Goal: Task Accomplishment & Management: Use online tool/utility

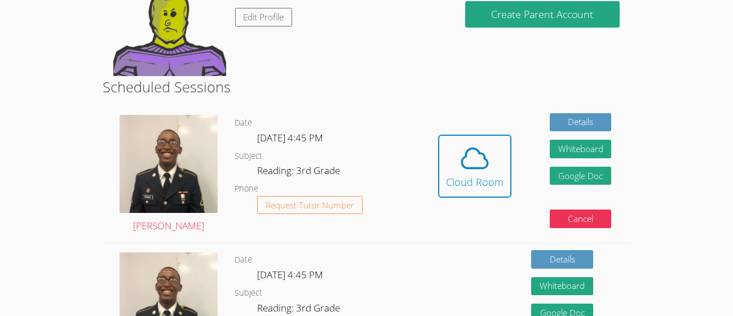
scroll to position [147, 0]
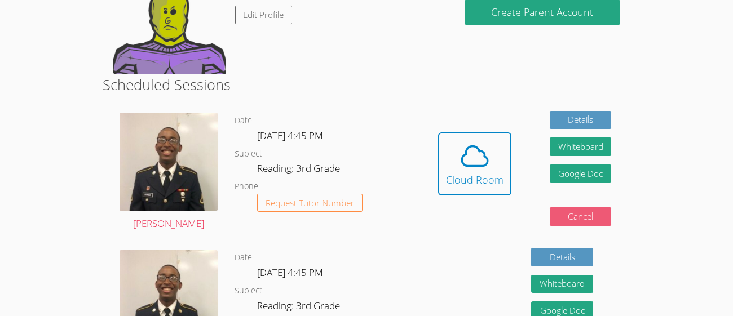
click at [600, 213] on button "Cancel" at bounding box center [580, 216] width 62 height 19
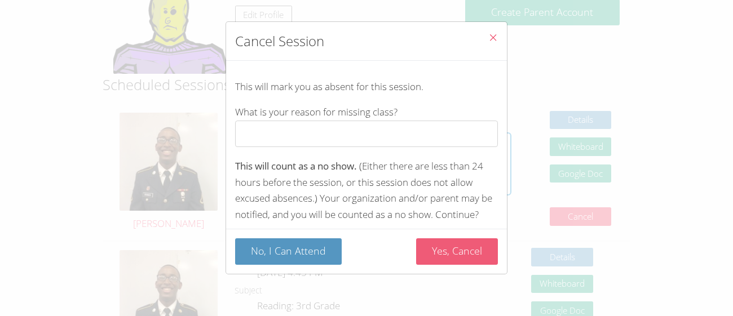
click at [472, 253] on button "Yes, Cancel" at bounding box center [457, 251] width 82 height 26
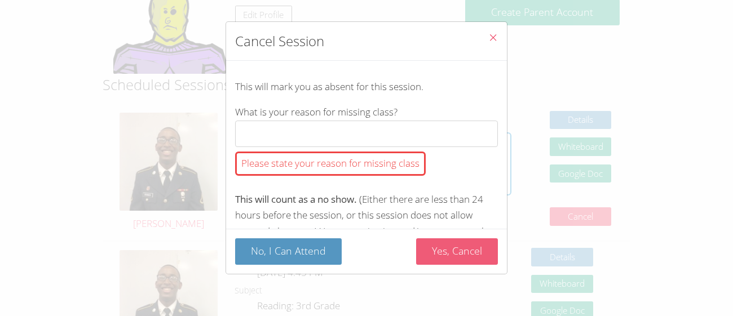
click at [455, 241] on button "Yes, Cancel" at bounding box center [457, 251] width 82 height 26
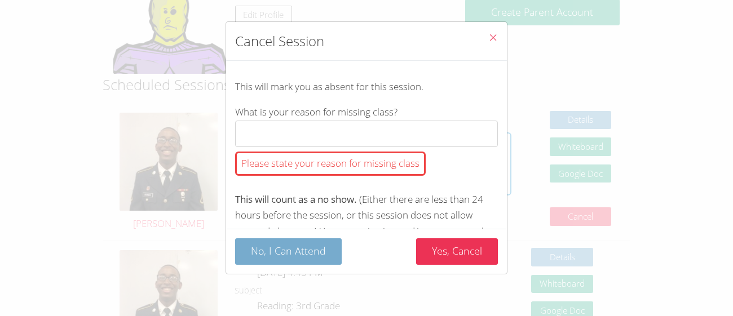
click at [285, 252] on button "No, I Can Attend" at bounding box center [288, 251] width 107 height 26
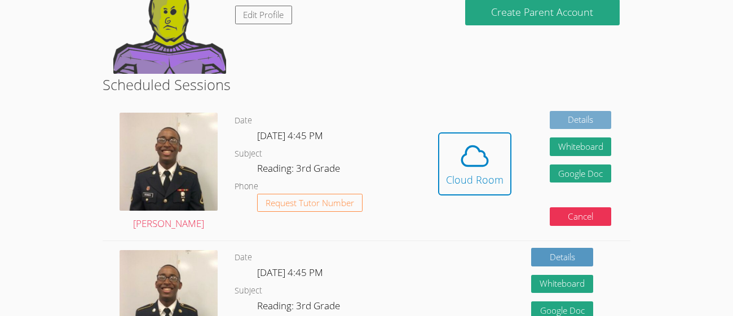
click at [581, 126] on link "Details" at bounding box center [580, 120] width 62 height 19
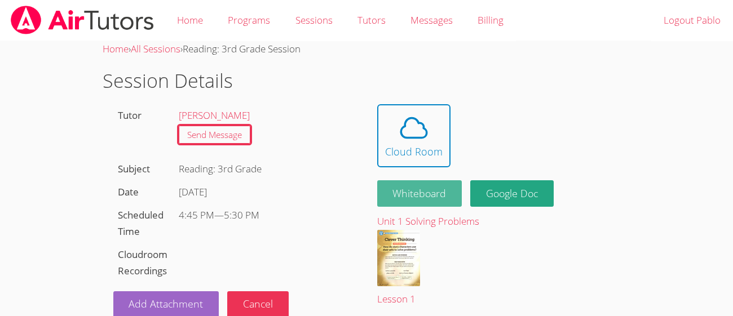
click at [406, 193] on button "Whiteboard" at bounding box center [419, 193] width 85 height 26
click at [287, 268] on div "Tutor Dennis Stokes Send Message Subject Reading: 3rd Grade Date Thu Oct 9 Sche…" at bounding box center [235, 211] width 264 height 214
click at [265, 290] on div "Add Attachment Cancel" at bounding box center [234, 300] width 243 height 35
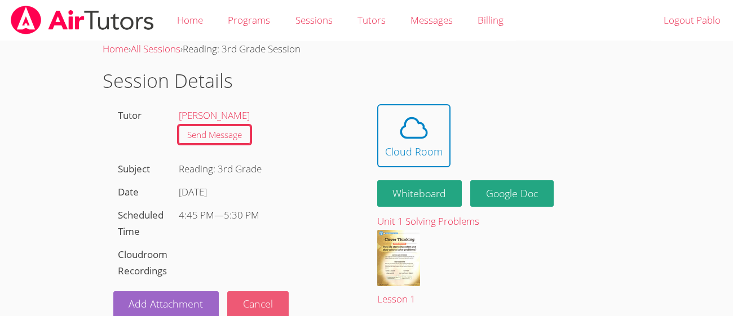
click at [267, 303] on button "Cancel" at bounding box center [257, 304] width 61 height 26
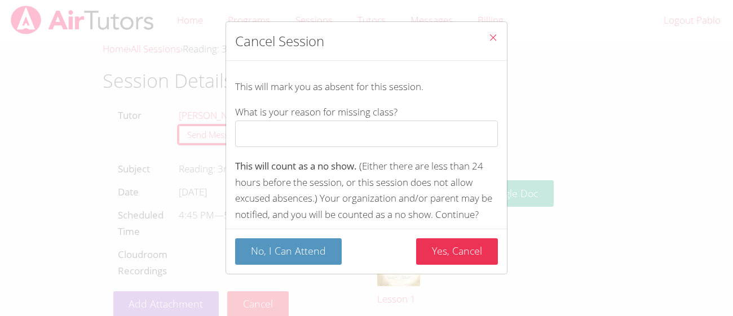
click at [489, 237] on div "No, I Can Attend Yes, Cancel" at bounding box center [366, 251] width 281 height 45
click at [484, 242] on button "Yes, Cancel" at bounding box center [457, 251] width 82 height 26
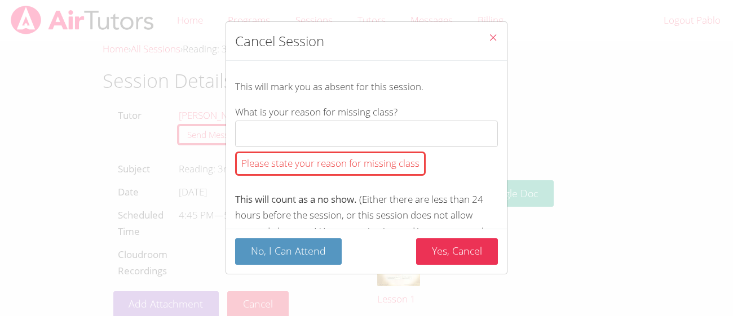
click at [308, 234] on div "No, I Can Attend Yes, Cancel" at bounding box center [366, 251] width 281 height 45
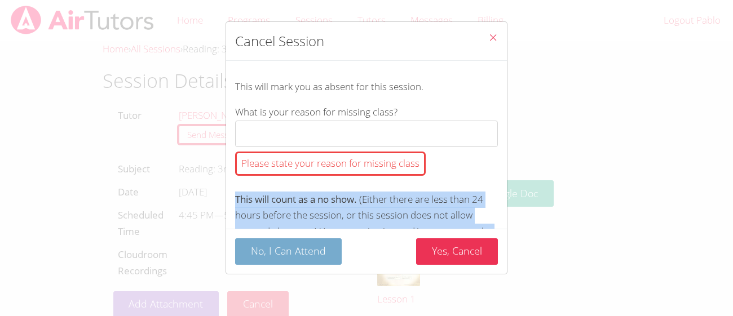
click at [321, 251] on button "No, I Can Attend" at bounding box center [288, 251] width 107 height 26
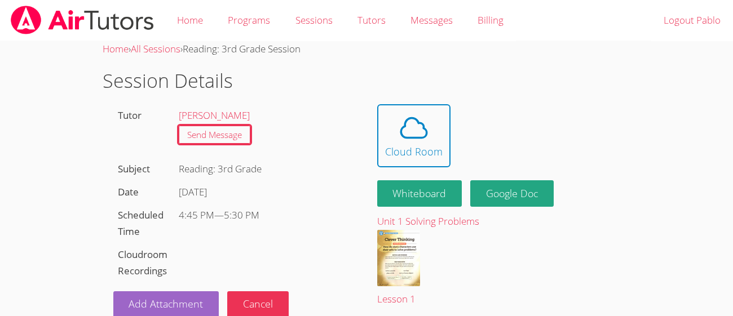
scroll to position [1, 0]
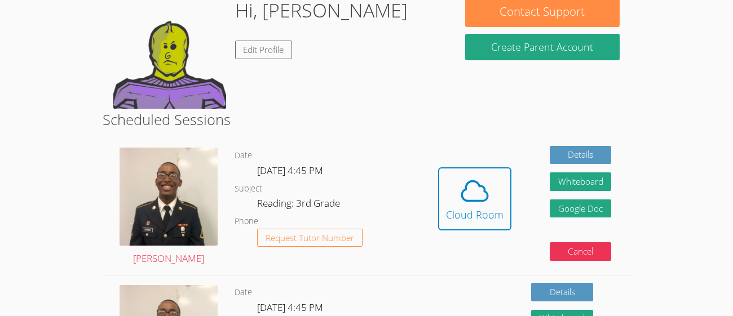
scroll to position [135, 0]
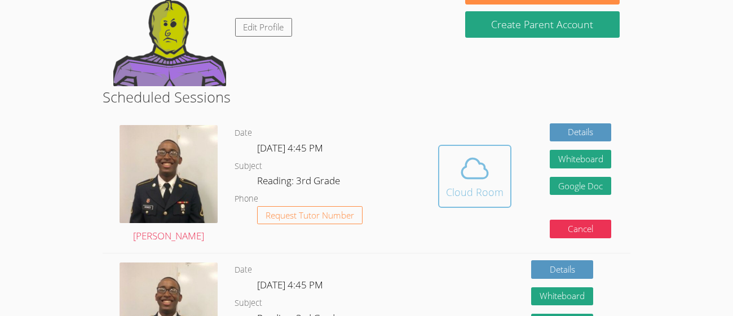
click at [456, 195] on div "Cloud Room" at bounding box center [474, 192] width 57 height 16
click at [476, 184] on div "Cloud Room" at bounding box center [474, 192] width 57 height 16
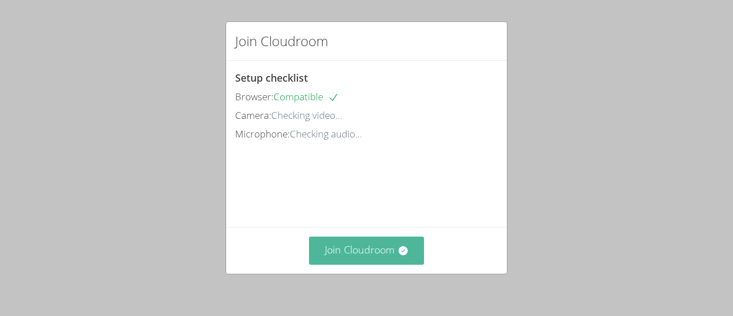
click at [398, 254] on icon at bounding box center [402, 250] width 11 height 11
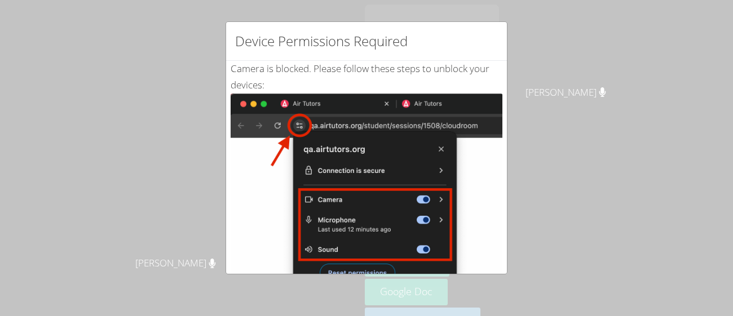
click at [446, 143] on img at bounding box center [366, 221] width 272 height 255
click at [406, 160] on img at bounding box center [366, 221] width 272 height 255
click at [303, 125] on img at bounding box center [366, 221] width 272 height 255
click at [443, 149] on img at bounding box center [366, 221] width 272 height 255
click at [478, 108] on img at bounding box center [366, 221] width 272 height 255
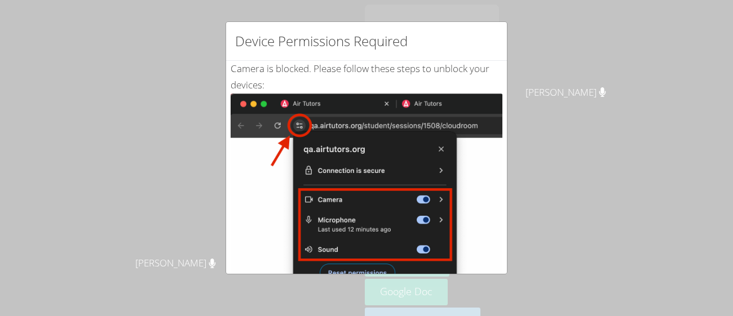
click at [478, 119] on img at bounding box center [366, 221] width 272 height 255
click at [295, 125] on img at bounding box center [366, 221] width 272 height 255
click at [446, 143] on img at bounding box center [366, 221] width 272 height 255
click at [379, 260] on img at bounding box center [366, 221] width 272 height 255
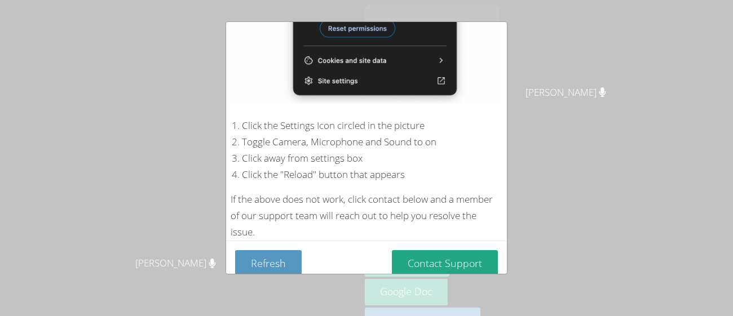
scroll to position [256, 0]
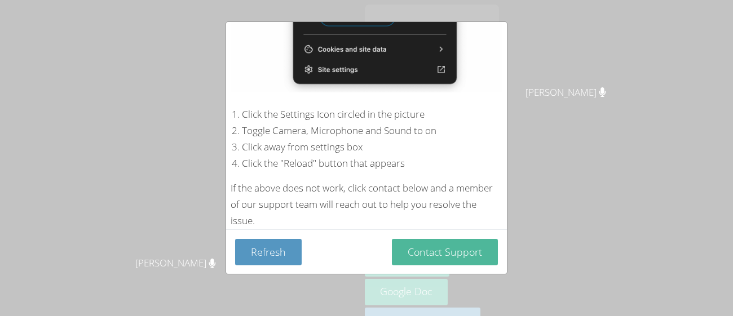
click at [429, 241] on button "Contact Support" at bounding box center [445, 252] width 106 height 26
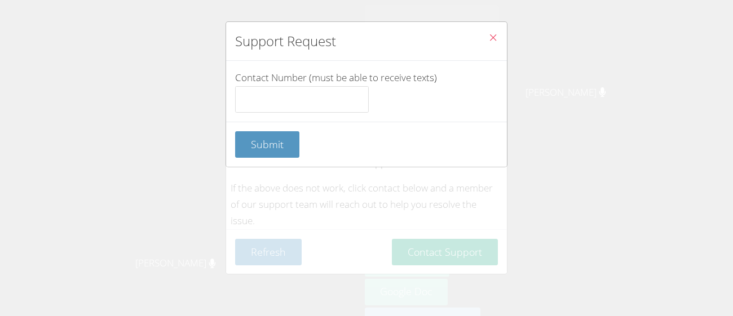
click at [488, 39] on icon "Close" at bounding box center [493, 38] width 10 height 10
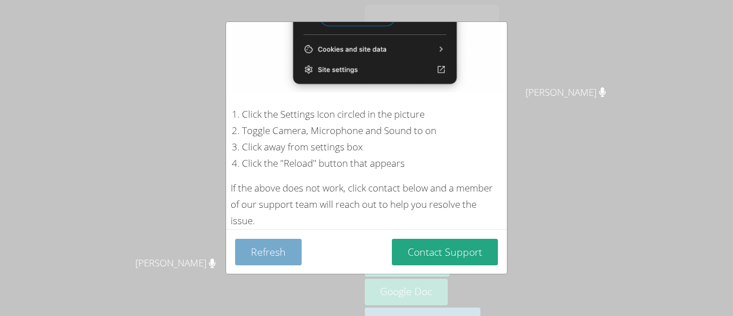
click at [275, 251] on button "Refresh" at bounding box center [268, 252] width 66 height 26
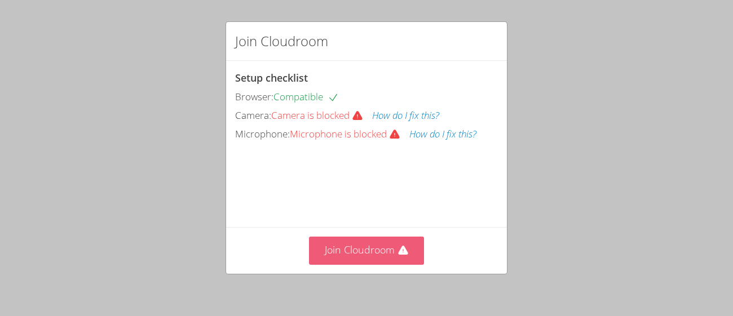
click at [358, 243] on button "Join Cloudroom" at bounding box center [367, 251] width 116 height 28
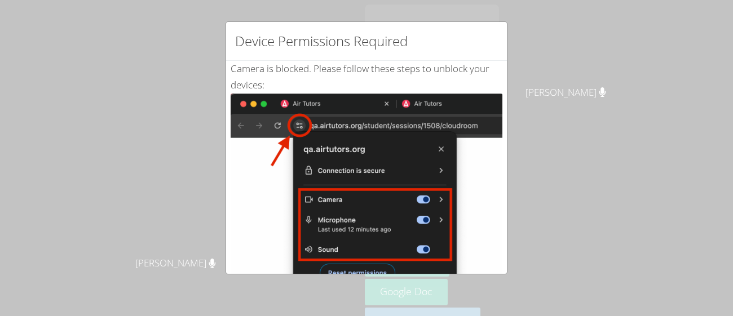
click at [440, 184] on img at bounding box center [366, 221] width 272 height 255
click at [570, 170] on div "Device Permissions Required Camera is blocked . Please follow these steps to un…" at bounding box center [366, 158] width 733 height 316
click at [443, 150] on img at bounding box center [366, 221] width 272 height 255
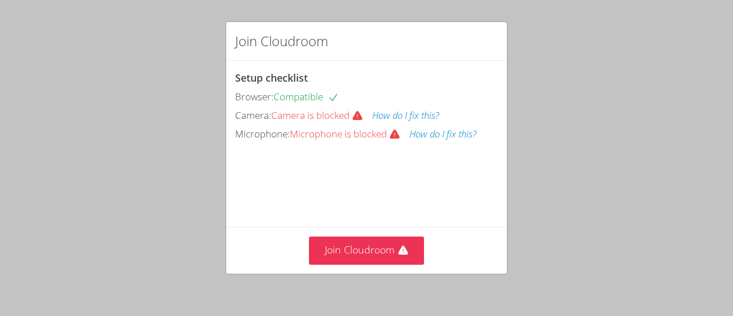
click at [391, 116] on button "How do I fix this?" at bounding box center [405, 116] width 67 height 16
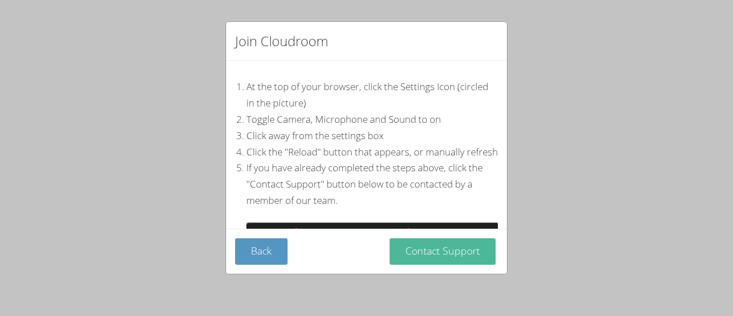
click at [471, 241] on button "Contact Support" at bounding box center [442, 251] width 106 height 26
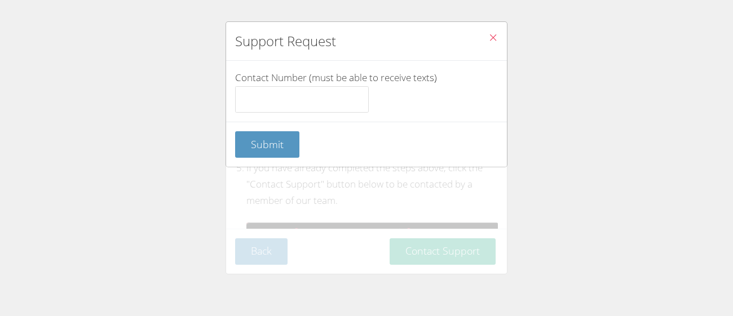
click at [488, 34] on icon "Close" at bounding box center [493, 38] width 10 height 10
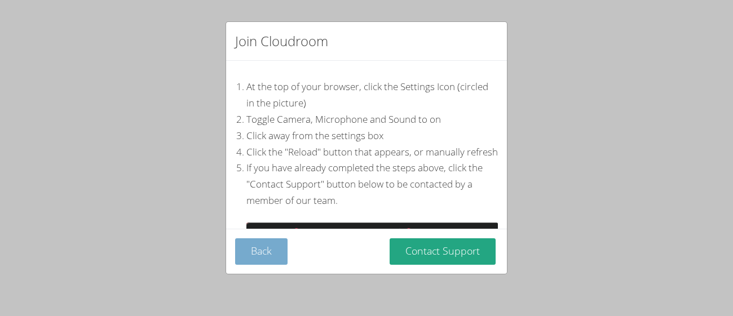
click at [256, 255] on button "Back" at bounding box center [261, 251] width 52 height 26
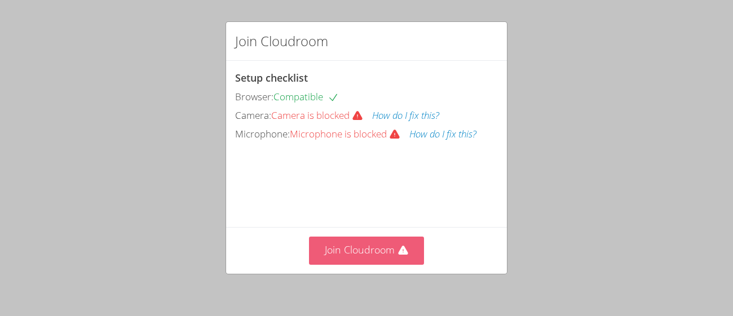
click at [332, 241] on button "Join Cloudroom" at bounding box center [367, 251] width 116 height 28
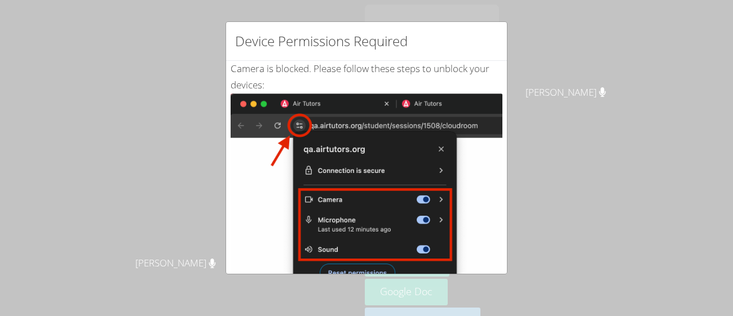
click at [415, 22] on div "Device Permissions Required" at bounding box center [366, 41] width 281 height 39
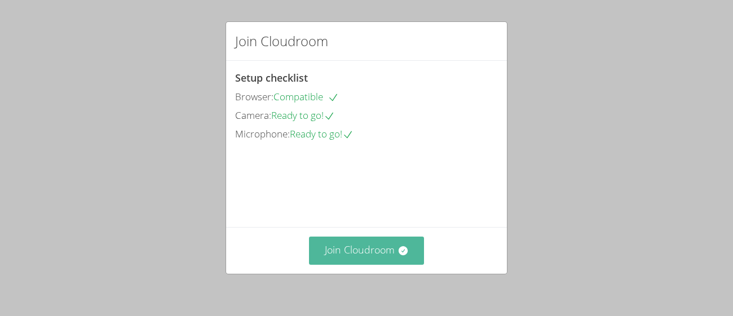
click at [355, 261] on button "Join Cloudroom" at bounding box center [367, 251] width 116 height 28
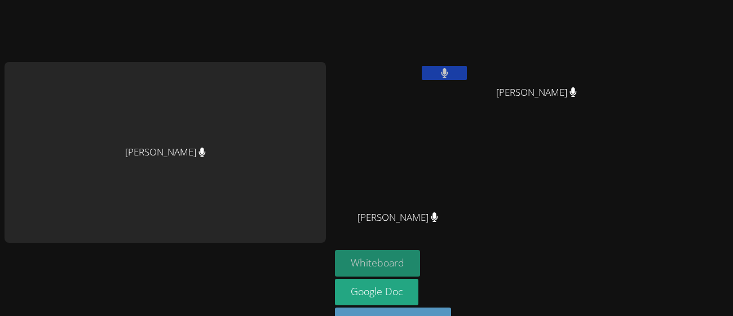
click at [358, 262] on button "Whiteboard" at bounding box center [377, 263] width 85 height 26
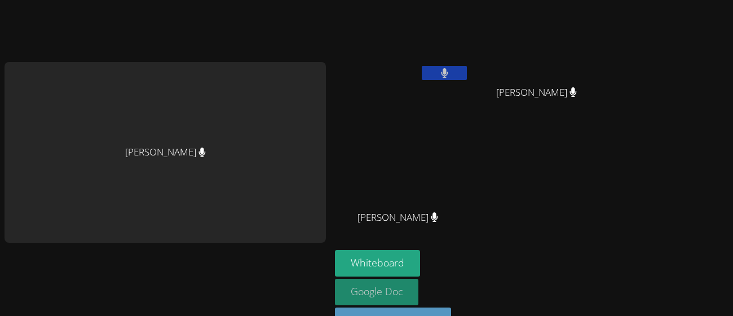
click at [368, 296] on link "Google Doc" at bounding box center [376, 292] width 83 height 26
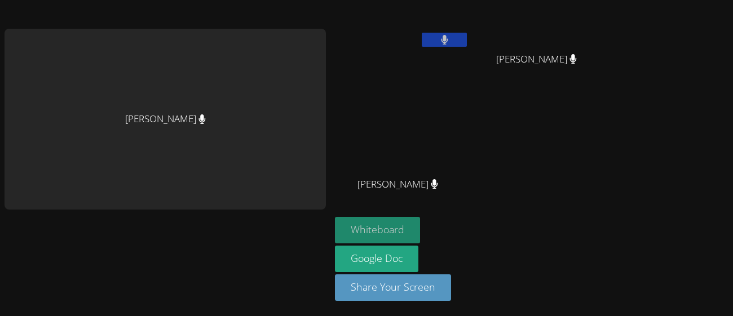
click at [406, 225] on button "Whiteboard" at bounding box center [377, 230] width 85 height 26
click at [367, 230] on button "Whiteboard" at bounding box center [377, 230] width 85 height 26
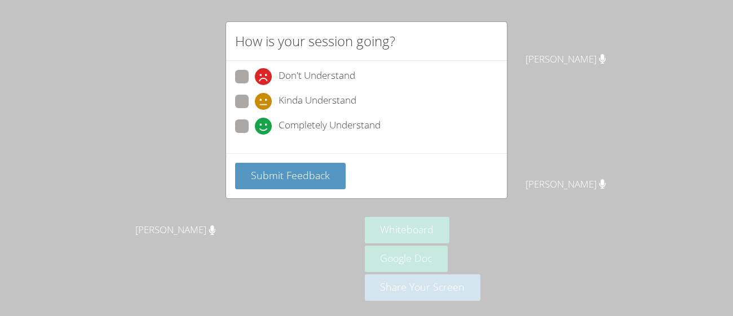
click at [255, 135] on span at bounding box center [255, 135] width 0 height 0
click at [255, 119] on input "Completely Understand" at bounding box center [260, 124] width 10 height 10
radio input "true"
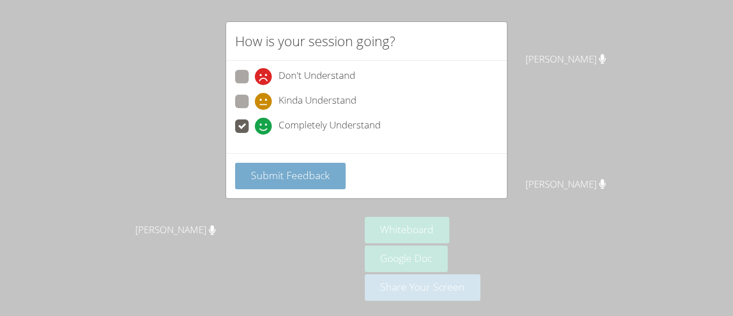
click at [286, 169] on span "Submit Feedback" at bounding box center [290, 175] width 79 height 14
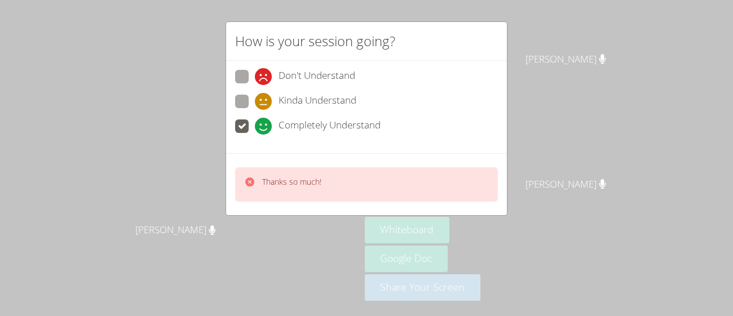
click at [381, 11] on div "How is your session going? Don't Understand Kinda Understand Completely Underst…" at bounding box center [366, 158] width 733 height 316
click at [255, 110] on span at bounding box center [255, 110] width 0 height 0
click at [255, 103] on input "Kinda Understand" at bounding box center [260, 100] width 10 height 10
radio input "true"
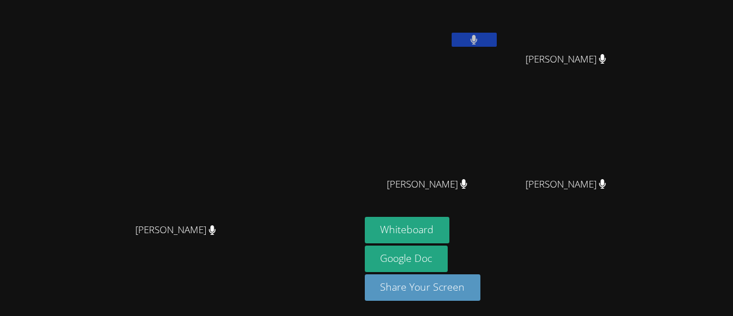
scroll to position [22, 0]
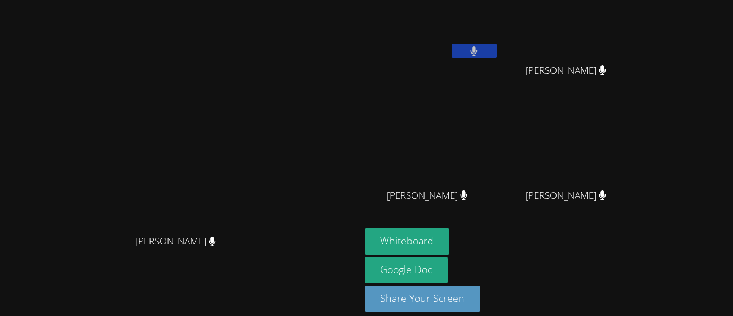
click at [620, 235] on div "Whiteboard Google Doc Share Your Screen" at bounding box center [501, 274] width 273 height 93
click at [499, 221] on div "[PERSON_NAME]" at bounding box center [432, 205] width 134 height 45
click at [450, 233] on button "Whiteboard" at bounding box center [407, 241] width 85 height 26
